Goal: Task Accomplishment & Management: Manage account settings

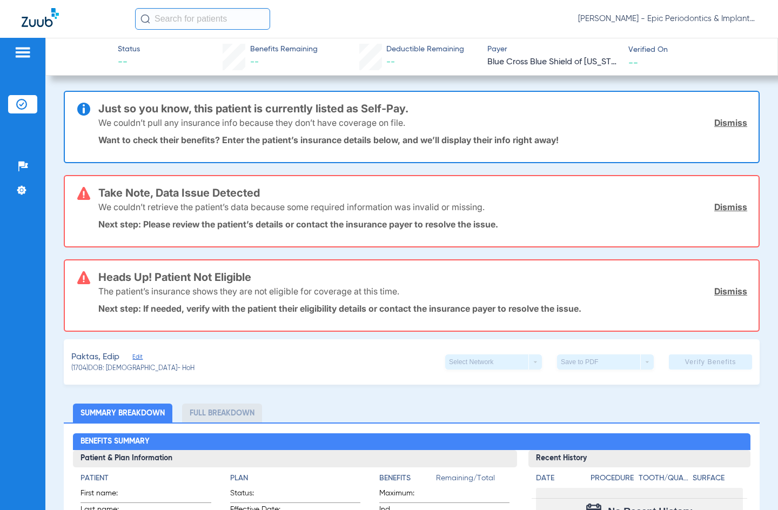
click at [686, 126] on link "Dismiss" at bounding box center [730, 122] width 33 height 11
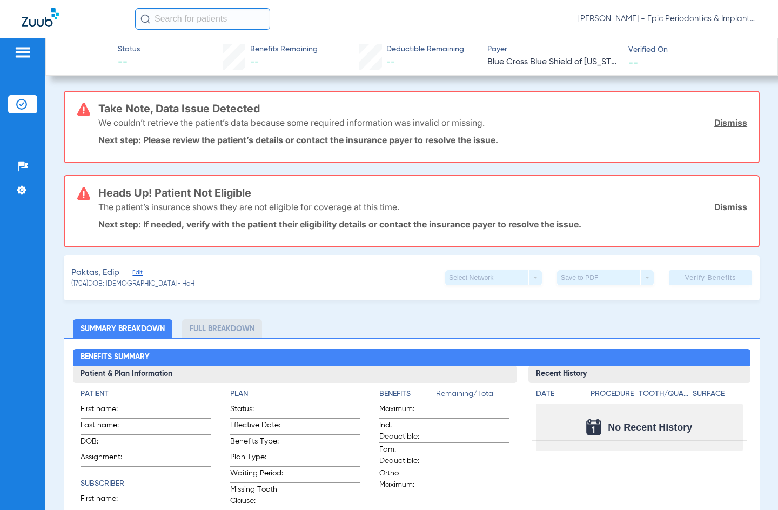
click at [686, 120] on link "Dismiss" at bounding box center [730, 122] width 33 height 11
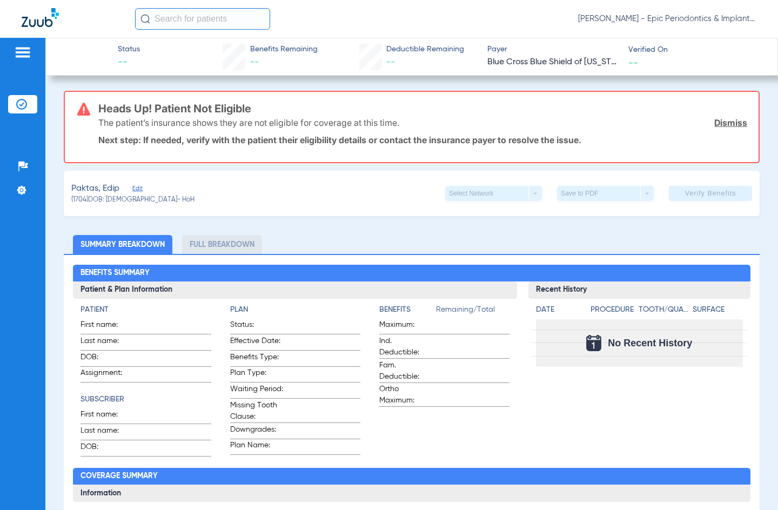
click at [686, 120] on link "Dismiss" at bounding box center [730, 122] width 33 height 11
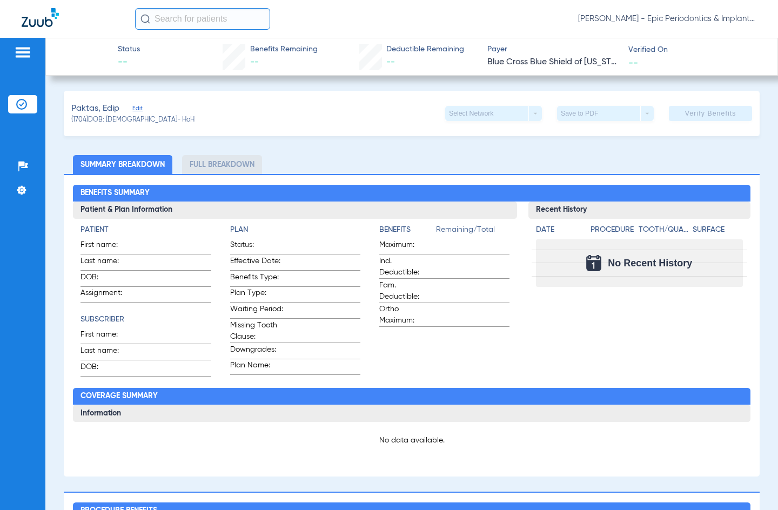
click at [139, 106] on span "Edit" at bounding box center [137, 110] width 10 height 10
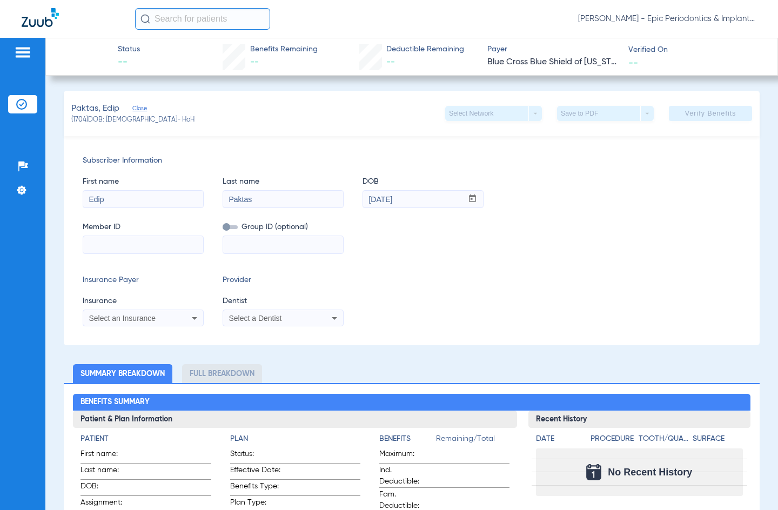
click at [125, 320] on span "Select an Insurance" at bounding box center [122, 318] width 67 height 9
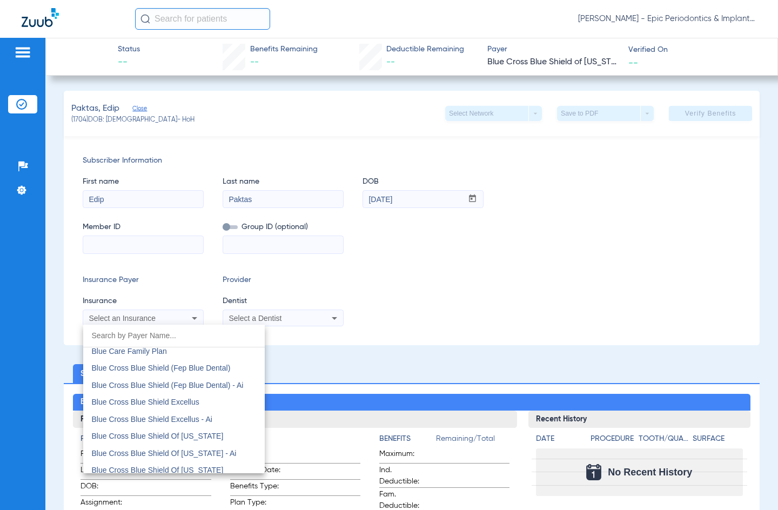
scroll to position [811, 0]
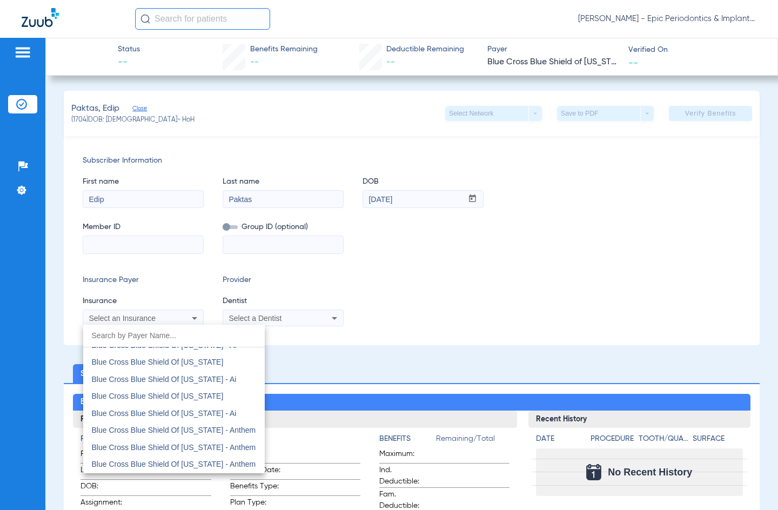
click at [146, 336] on input "dropdown search" at bounding box center [174, 336] width 182 height 22
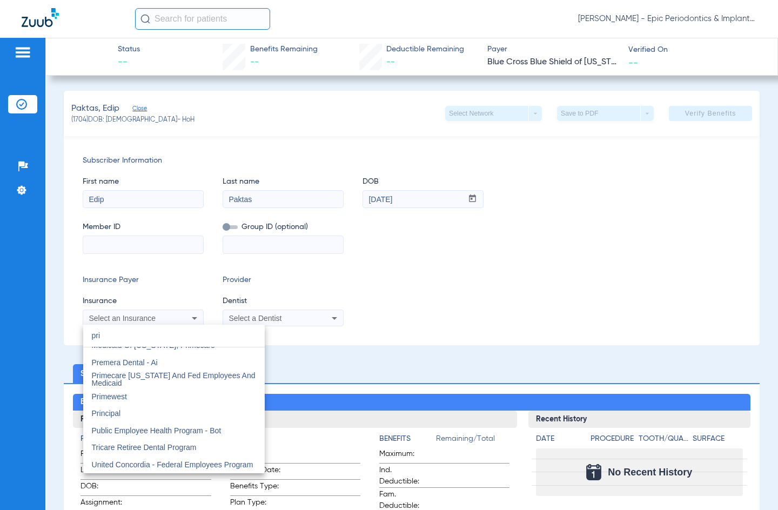
scroll to position [0, 0]
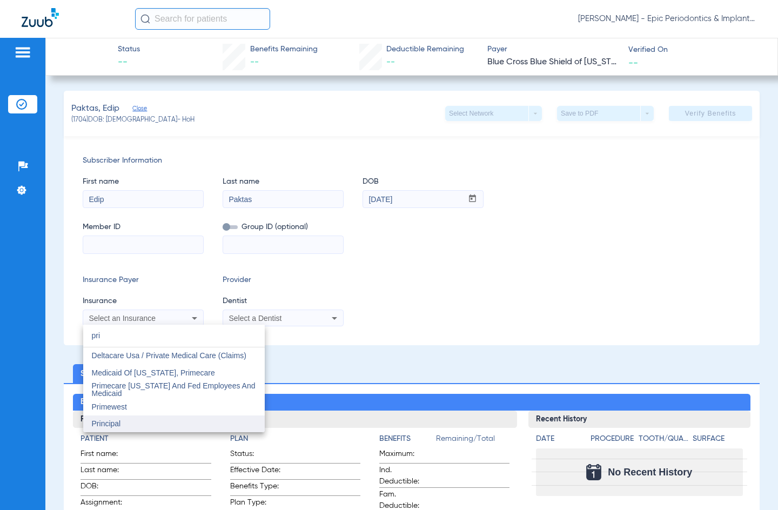
type input "pri"
click at [122, 425] on mat-option "Principal" at bounding box center [174, 424] width 182 height 17
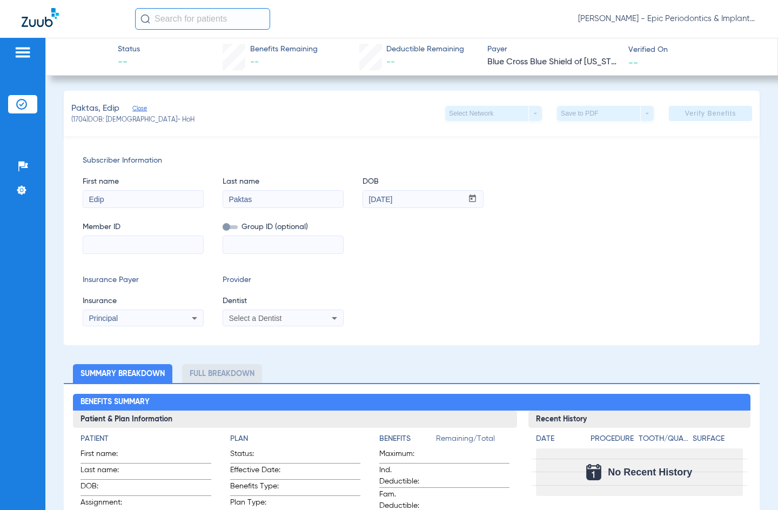
click at [125, 244] on input at bounding box center [143, 244] width 120 height 17
type input "921104741"
drag, startPoint x: 547, startPoint y: 279, endPoint x: 579, endPoint y: 242, distance: 49.5
click at [547, 279] on div "Insurance Payer Insurance Principal Provider Dentist Select a Dentist" at bounding box center [412, 300] width 658 height 52
click at [686, 101] on span at bounding box center [710, 114] width 83 height 26
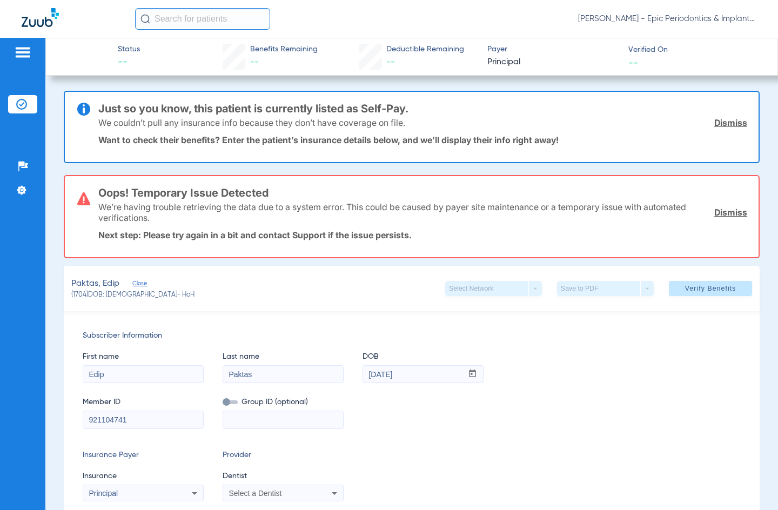
click at [686, 126] on link "Dismiss" at bounding box center [730, 122] width 33 height 11
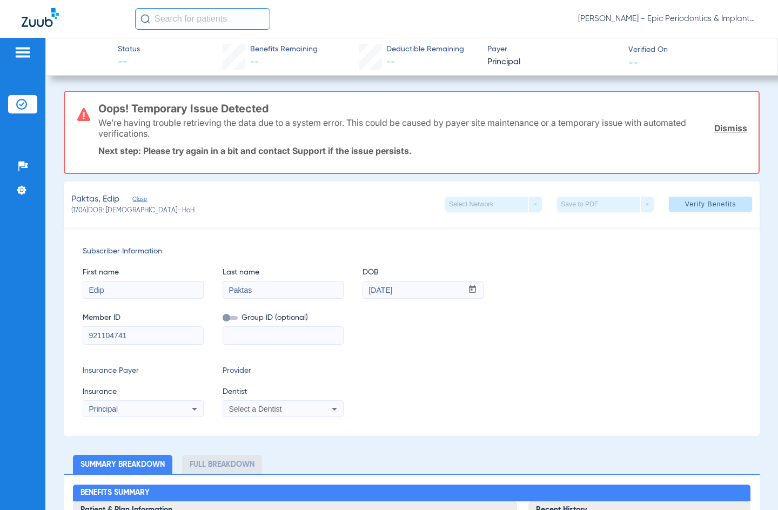
click at [686, 123] on link "Dismiss" at bounding box center [730, 128] width 33 height 11
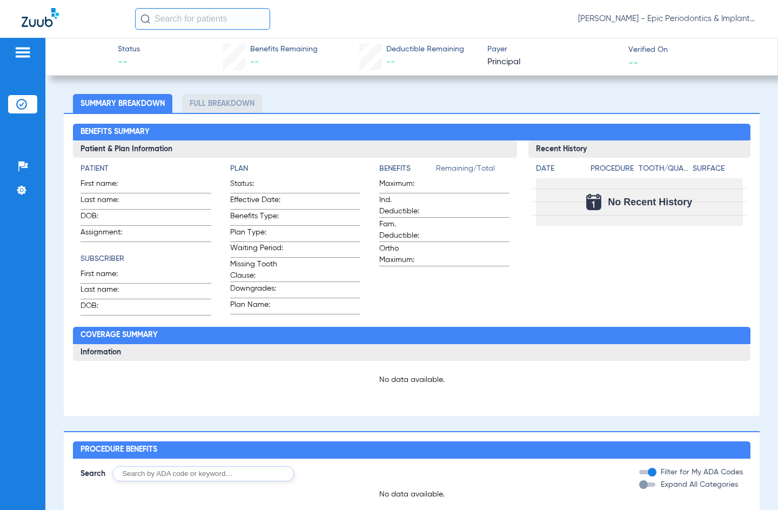
scroll to position [54, 0]
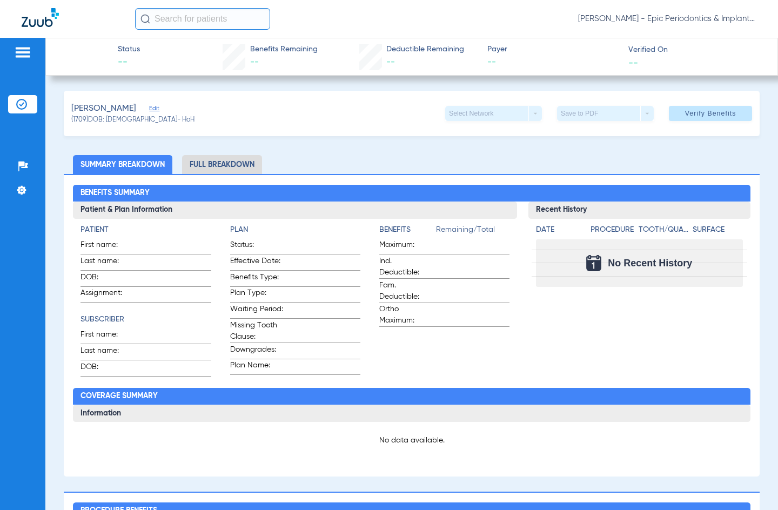
click at [150, 108] on span "Edit" at bounding box center [154, 110] width 10 height 10
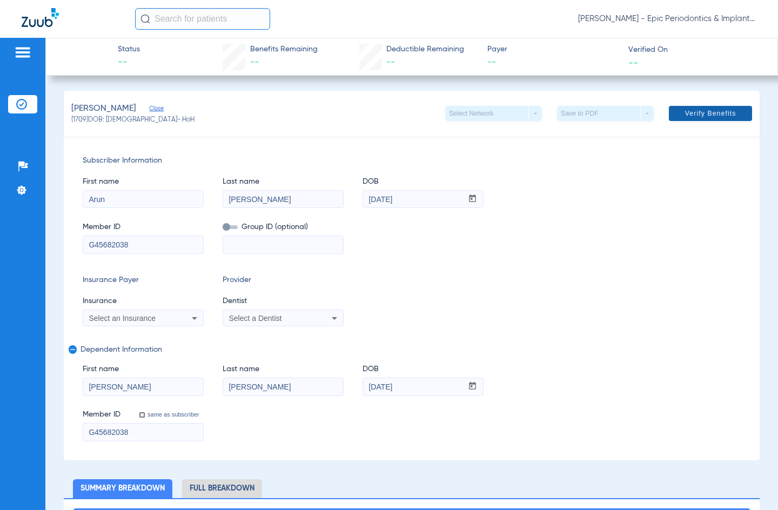
click at [695, 113] on span "Verify Benefits" at bounding box center [710, 113] width 51 height 9
click at [22, 191] on img at bounding box center [21, 190] width 11 height 11
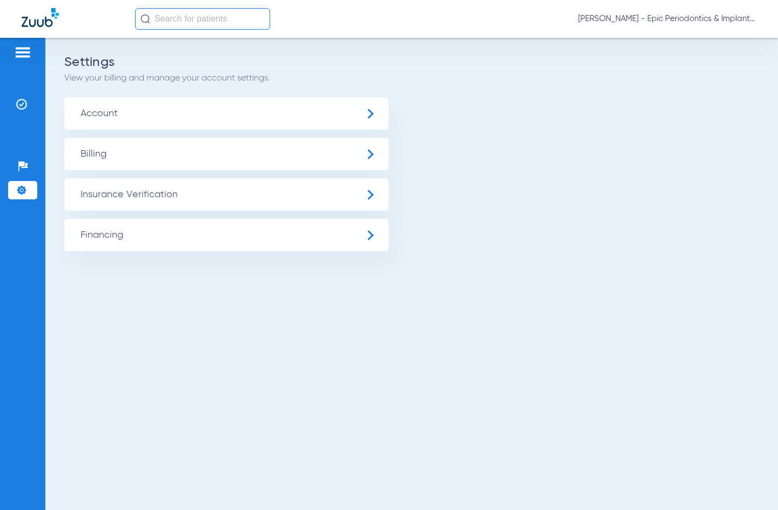
click at [153, 203] on span "Insurance Verification" at bounding box center [226, 194] width 324 height 32
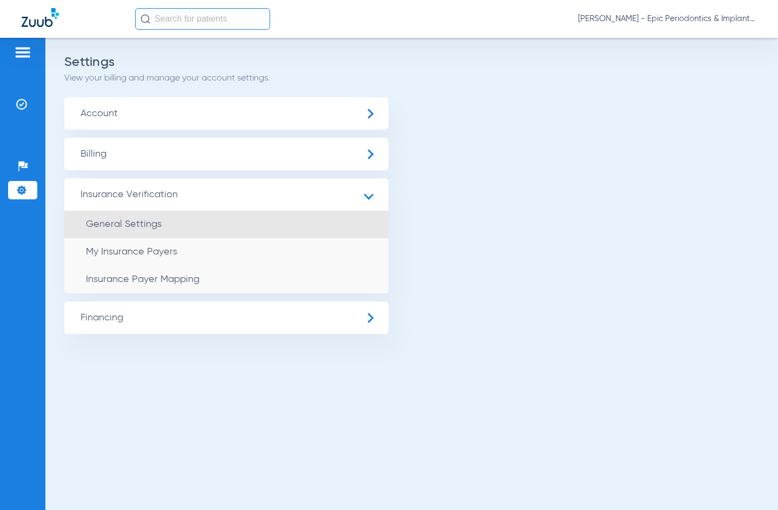
click at [134, 223] on span "General Settings" at bounding box center [124, 224] width 76 height 10
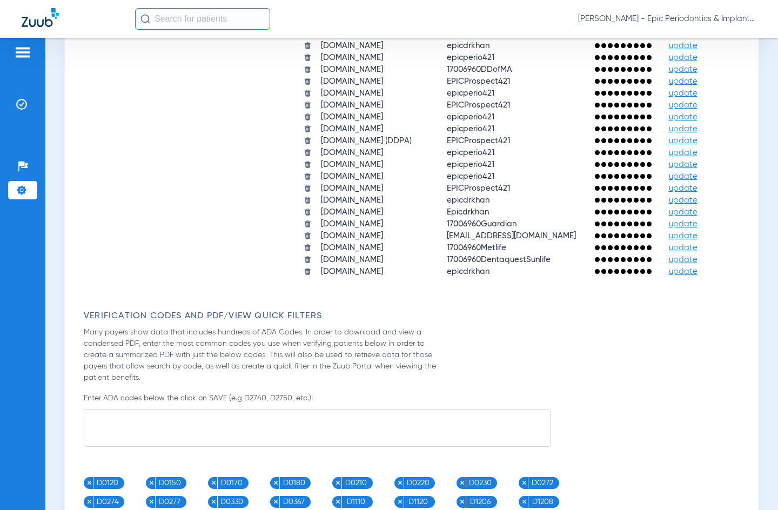
scroll to position [1027, 0]
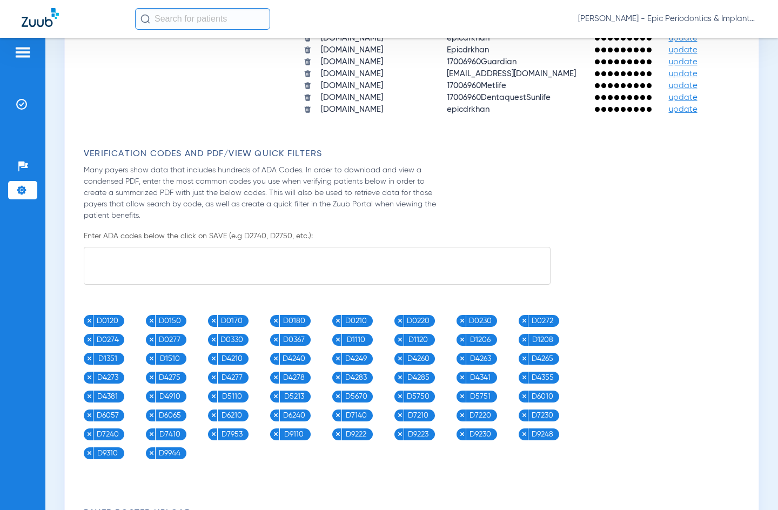
click at [669, 54] on span "update" at bounding box center [683, 50] width 29 height 8
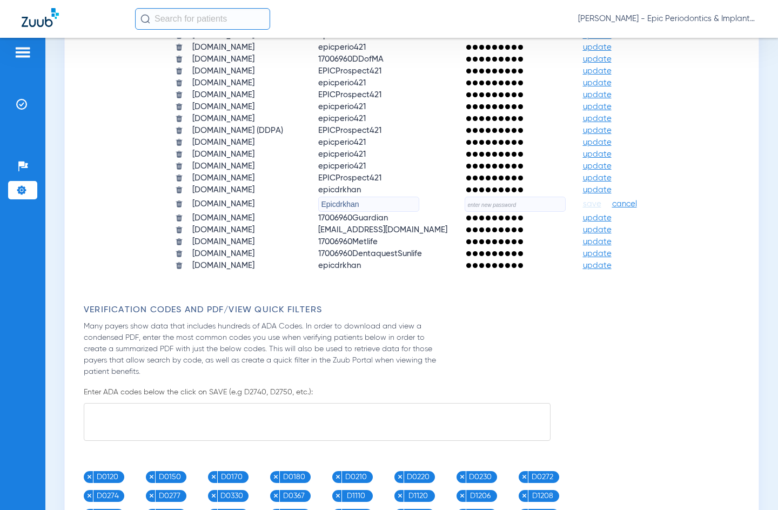
click at [504, 207] on input "text" at bounding box center [515, 204] width 101 height 15
type input "Spring@421"
click at [601, 207] on span "save" at bounding box center [592, 204] width 18 height 10
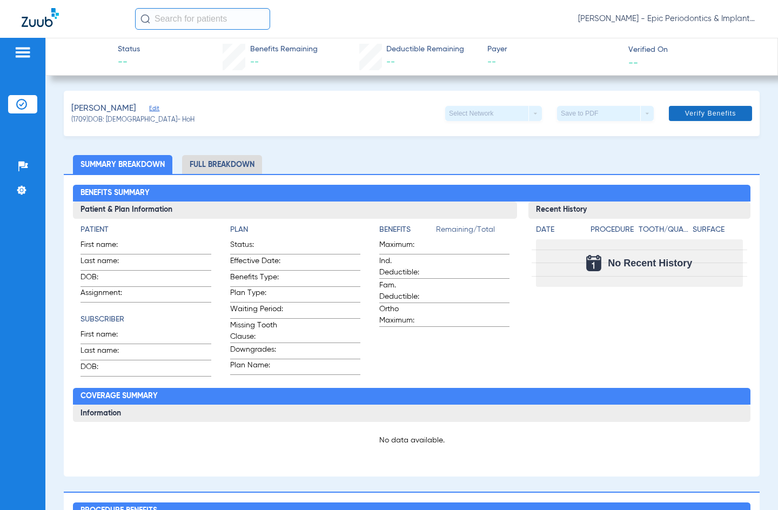
click at [691, 109] on span "Verify Benefits" at bounding box center [710, 113] width 51 height 9
